Goal: Information Seeking & Learning: Find specific fact

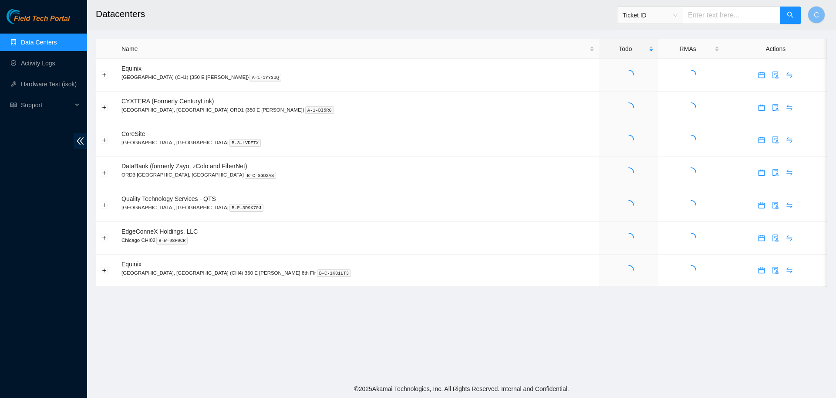
click at [670, 18] on span "Ticket ID" at bounding box center [650, 15] width 55 height 13
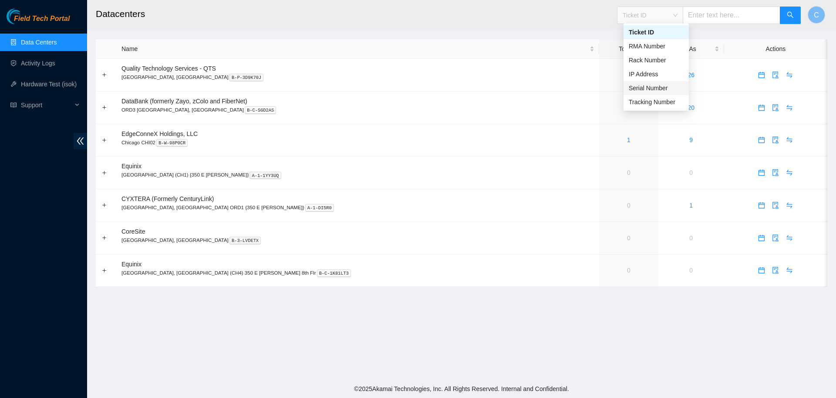
click at [658, 86] on div "Serial Number" at bounding box center [656, 88] width 55 height 10
click at [725, 15] on input "text" at bounding box center [732, 15] width 98 height 17
paste input "S886524X5715513"
type input "S886524X5715513"
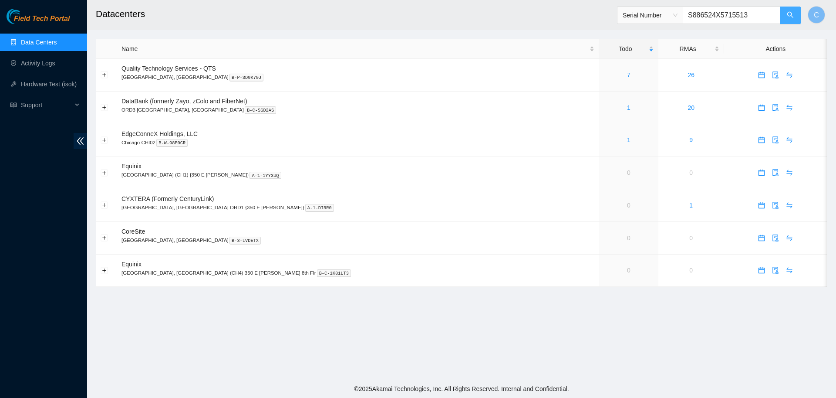
click at [792, 15] on icon "search" at bounding box center [790, 14] width 7 height 7
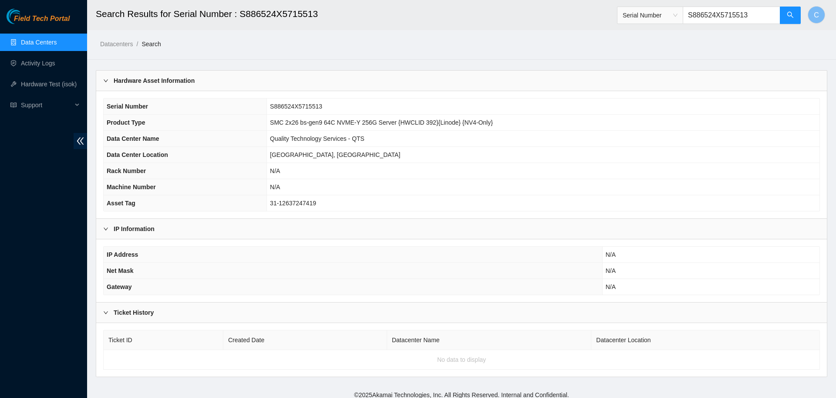
click at [272, 122] on td "SMC 2x26 bs-gen9 64C NVME-Y 256G Server {HWCLID 392}{Linode} {NV4-Only}" at bounding box center [543, 123] width 553 height 16
drag, startPoint x: 272, startPoint y: 122, endPoint x: 494, endPoint y: 123, distance: 221.6
click at [494, 123] on td "SMC 2x26 bs-gen9 64C NVME-Y 256G Server {HWCLID 392}{Linode} {NV4-Only}" at bounding box center [543, 123] width 553 height 16
copy span "SMC 2x26 bs-gen9 64C NVME-Y 256G Server {HWCLID 392}{Linode} {NV4-Only}"
click at [30, 102] on span "Support" at bounding box center [46, 104] width 51 height 17
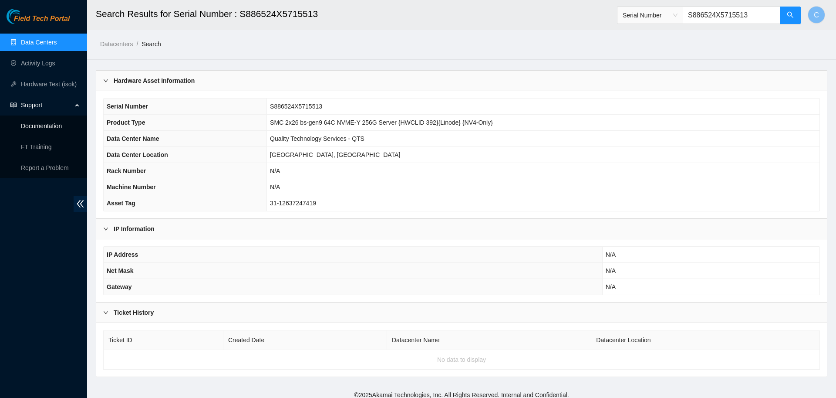
click at [54, 128] on link "Documentation" at bounding box center [41, 125] width 41 height 7
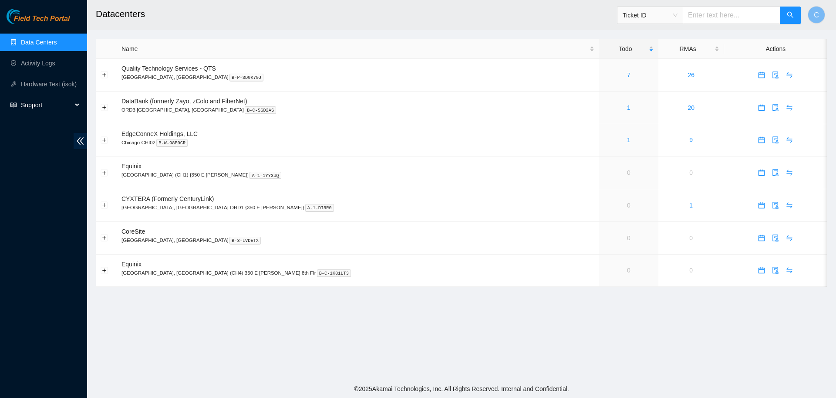
click at [24, 103] on span "Support" at bounding box center [46, 104] width 51 height 17
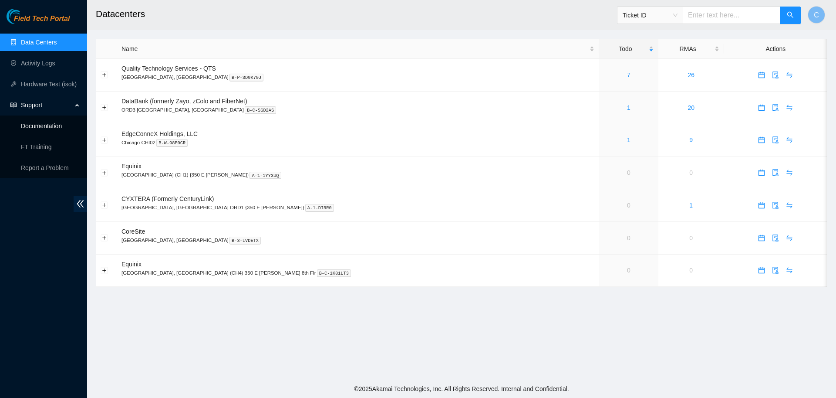
click at [62, 129] on link "Documentation" at bounding box center [41, 125] width 41 height 7
